Goal: Task Accomplishment & Management: Complete application form

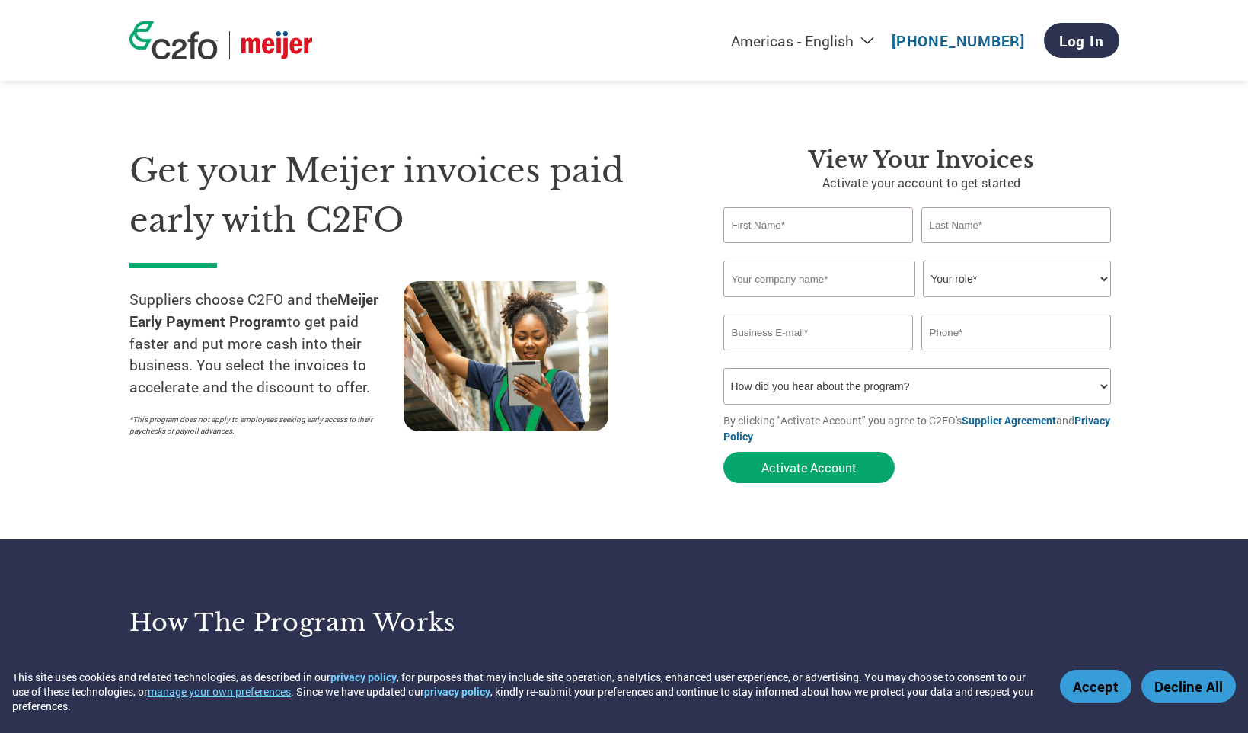
click at [820, 221] on input "text" at bounding box center [818, 225] width 190 height 36
type input "[PERSON_NAME]"
type input "Lowing"
click at [793, 287] on input "text" at bounding box center [819, 278] width 192 height 37
type input "[PERSON_NAME]"
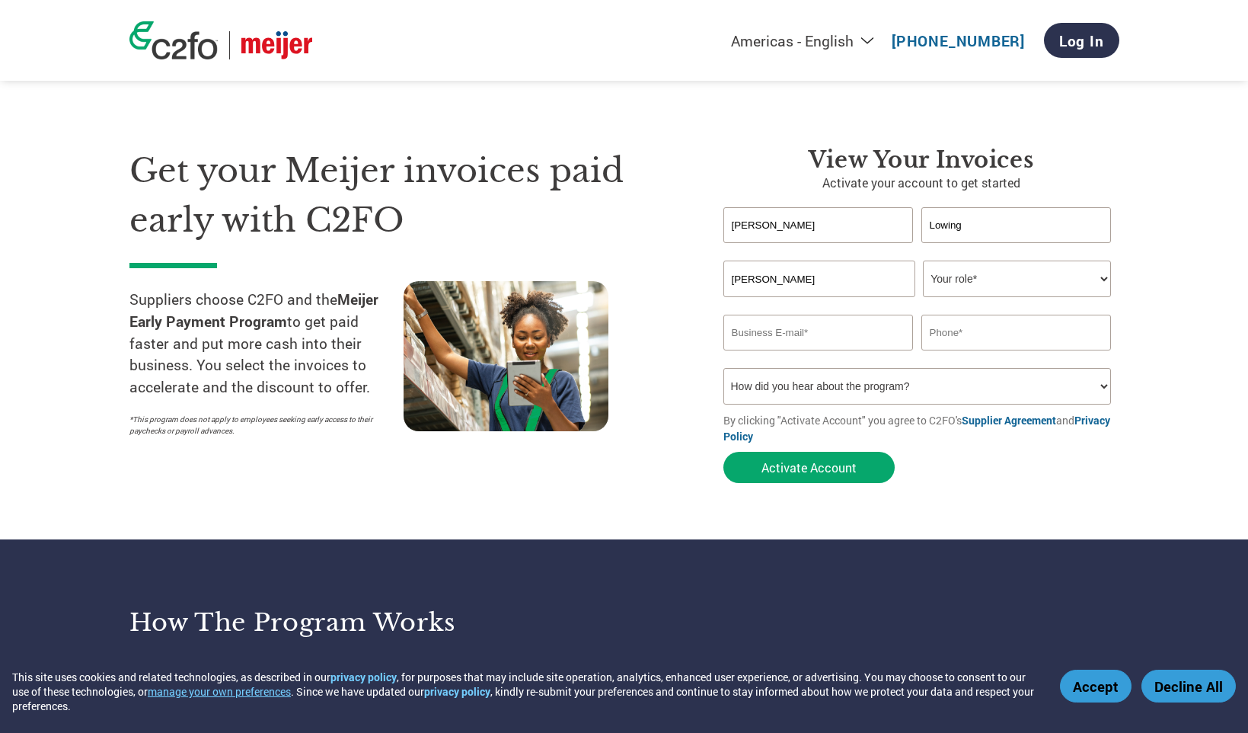
click at [1060, 276] on select "Your role* CFO Controller Credit Manager Finance Director Treasurer CEO Preside…" at bounding box center [1017, 278] width 188 height 37
select select "PRESIDENT"
click at [923, 261] on select "Your role* CFO Controller Credit Manager Finance Director Treasurer CEO Preside…" at bounding box center [1017, 278] width 188 height 37
click at [816, 336] on input "email" at bounding box center [818, 333] width 190 height 36
type input "[PERSON_NAME][EMAIL_ADDRESS][DOMAIN_NAME]"
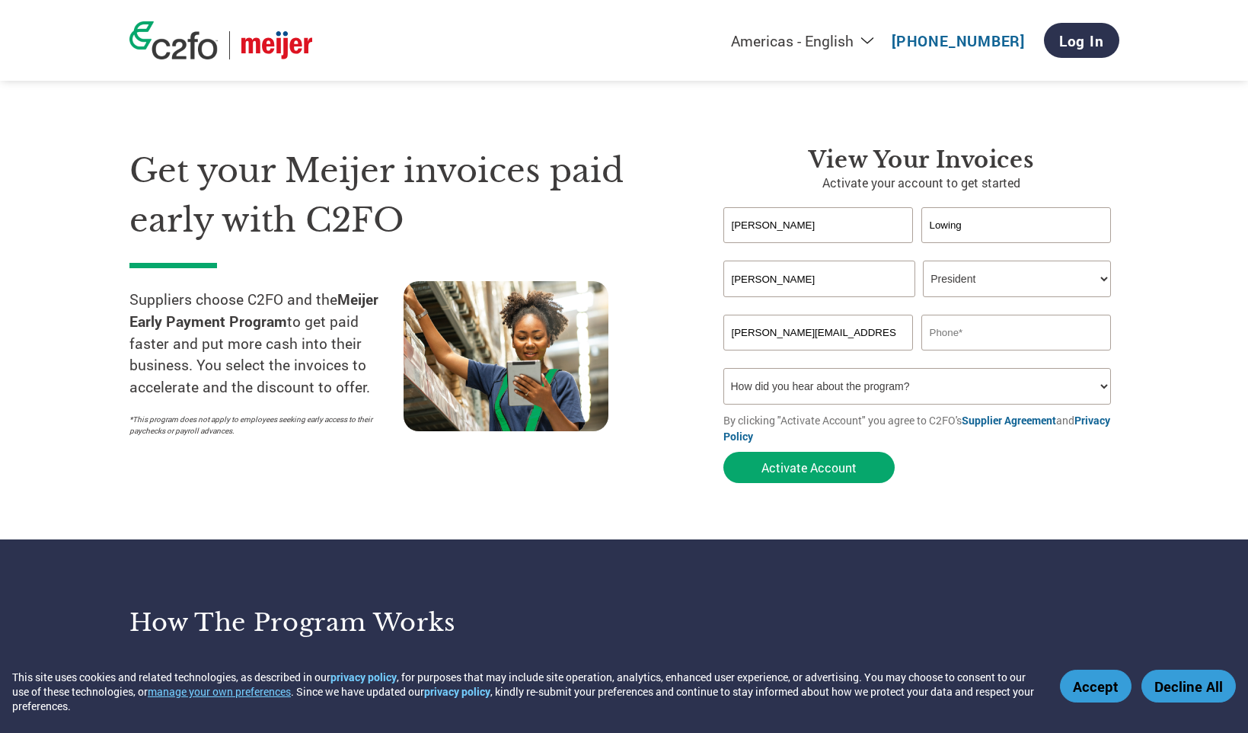
type input "6164374075"
click at [1105, 385] on select "How did you hear about the program? Received a letter Email Social Media Online…" at bounding box center [917, 386] width 388 height 37
select select "Email"
click at [723, 370] on select "How did you hear about the program? Received a letter Email Social Media Online…" at bounding box center [917, 386] width 388 height 37
click at [1024, 423] on link "Supplier Agreement" at bounding box center [1009, 420] width 94 height 14
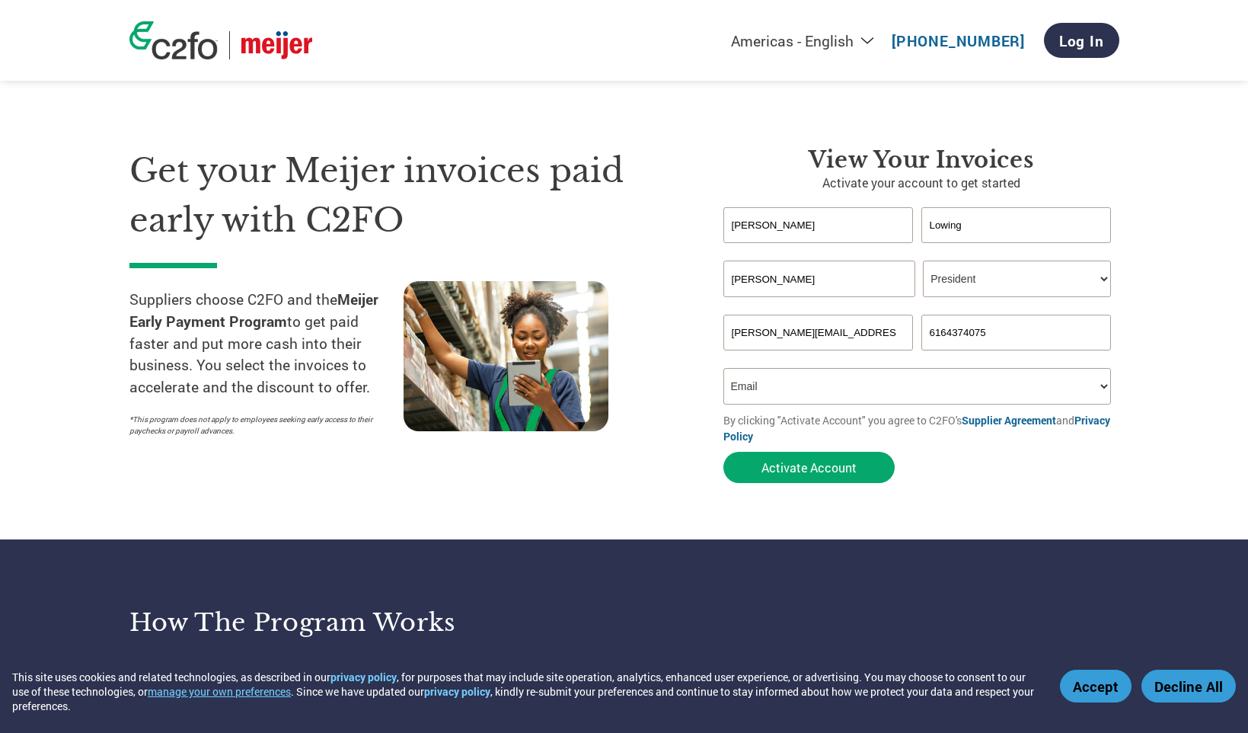
click at [1105, 388] on select "How did you hear about the program? Received a letter Email Social Media Online…" at bounding box center [917, 386] width 388 height 37
click at [723, 370] on select "How did you hear about the program? Received a letter Email Social Media Online…" at bounding box center [917, 386] width 388 height 37
click at [1075, 45] on link "Log In" at bounding box center [1081, 40] width 75 height 35
click at [767, 223] on input "text" at bounding box center [818, 225] width 190 height 36
type input "[PERSON_NAME]"
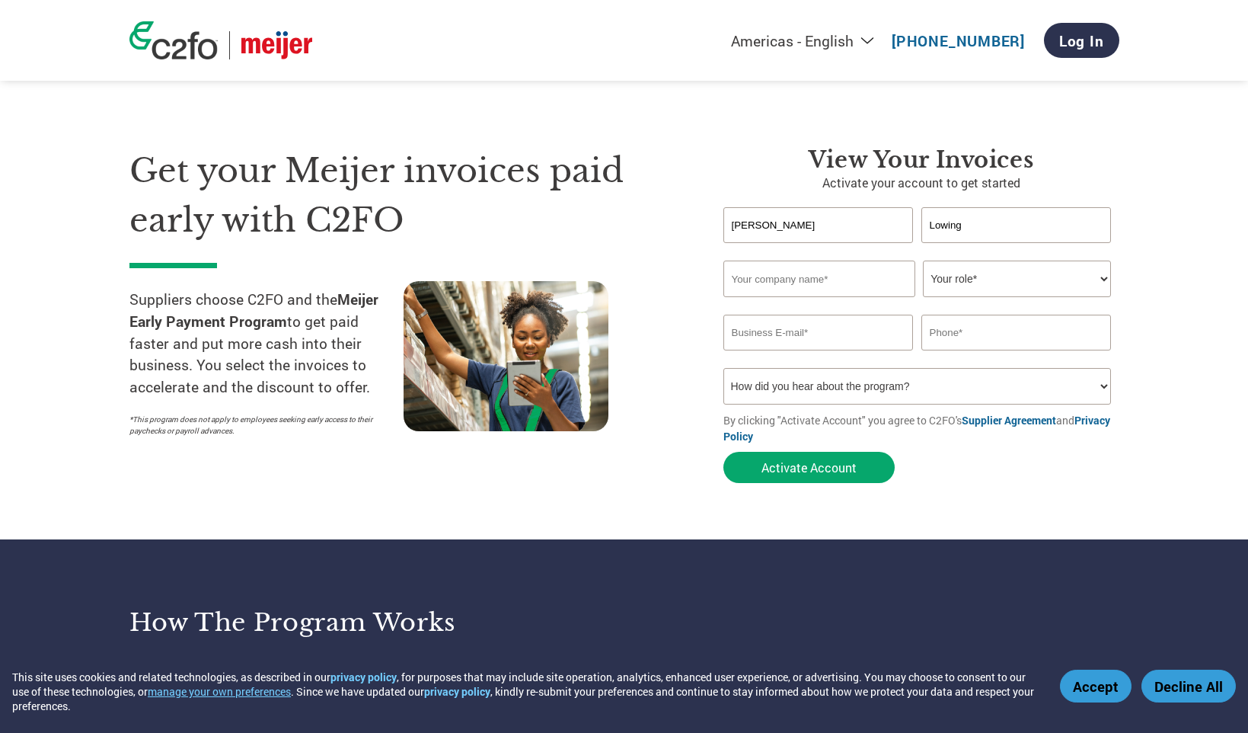
type input "Lowing"
click at [784, 279] on input "text" at bounding box center [819, 278] width 192 height 37
type input "Lowing Light & Grip"
type input "[PERSON_NAME][EMAIL_ADDRESS][DOMAIN_NAME]"
type input "6164374075"
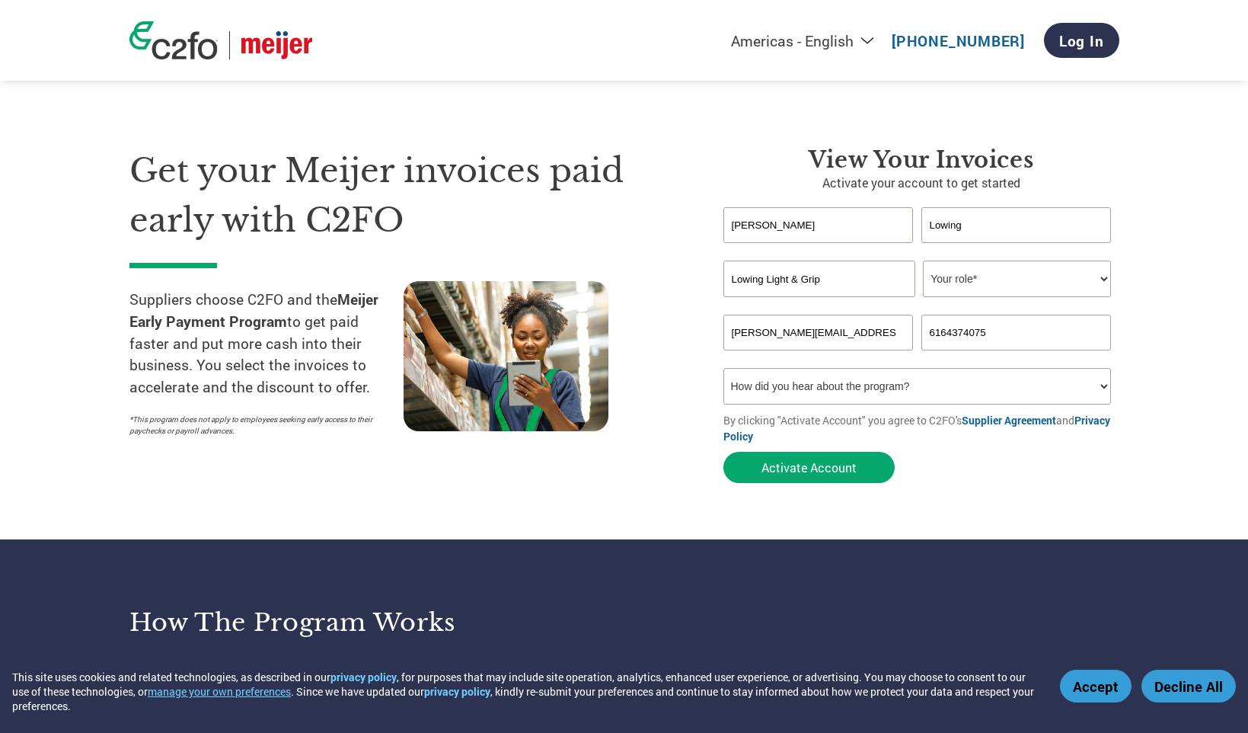
click at [1106, 278] on select "Your role* CFO Controller Credit Manager Finance Director Treasurer CEO Preside…" at bounding box center [1017, 278] width 188 height 37
select select "PRESIDENT"
click at [923, 261] on select "Your role* CFO Controller Credit Manager Finance Director Treasurer CEO Preside…" at bounding box center [1017, 278] width 188 height 37
click at [1102, 385] on select "How did you hear about the program? Received a letter Email Social Media Online…" at bounding box center [917, 386] width 388 height 37
select select "Email"
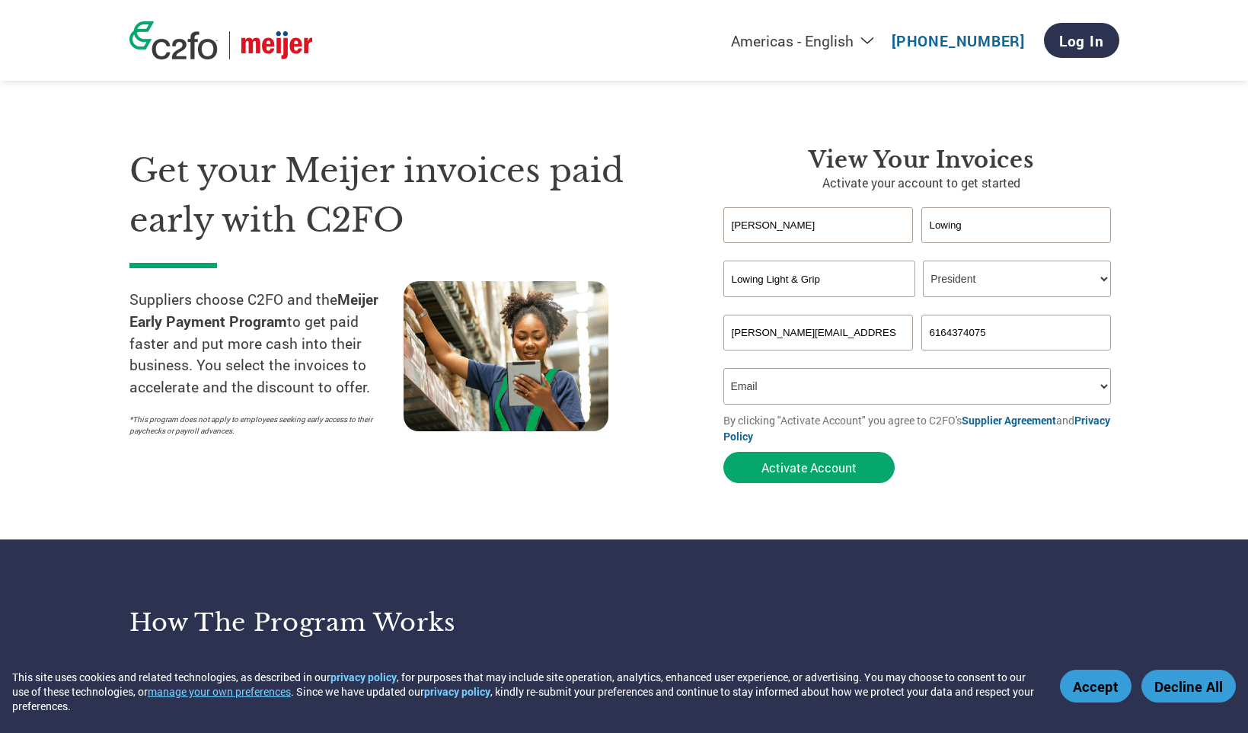
click at [723, 370] on select "How did you hear about the program? Received a letter Email Social Media Online…" at bounding box center [917, 386] width 388 height 37
